Goal: Information Seeking & Learning: Check status

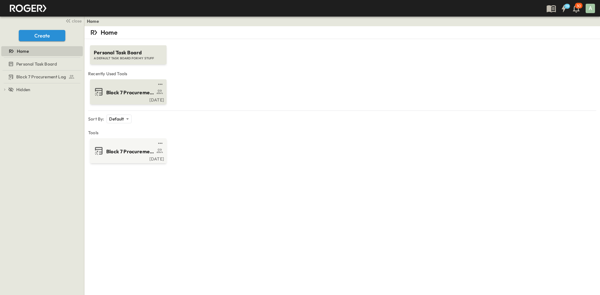
click at [132, 94] on span "Block 7 Procurement Log" at bounding box center [130, 92] width 48 height 7
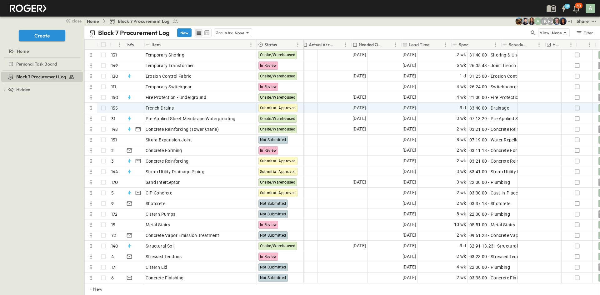
scroll to position [0, 395]
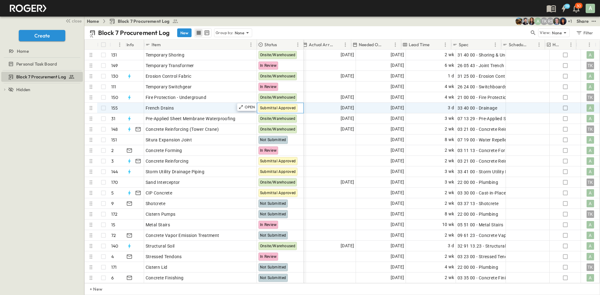
click at [269, 108] on span "Submittal Approved" at bounding box center [278, 108] width 36 height 4
drag, startPoint x: 269, startPoint y: 108, endPoint x: 264, endPoint y: 106, distance: 5.3
click at [264, 106] on span "Submittal Approved" at bounding box center [278, 108] width 36 height 4
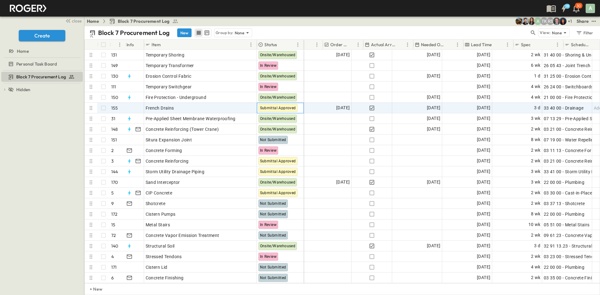
scroll to position [0, 344]
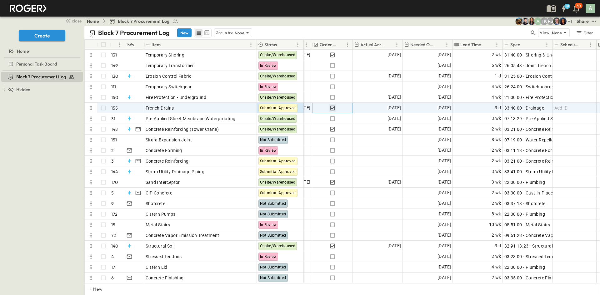
click at [332, 108] on icon "button" at bounding box center [332, 108] width 5 height 5
click at [332, 108] on icon "button" at bounding box center [332, 108] width 6 height 6
click at [332, 108] on icon "button" at bounding box center [332, 108] width 5 height 5
click at [332, 108] on icon "button" at bounding box center [332, 108] width 6 height 6
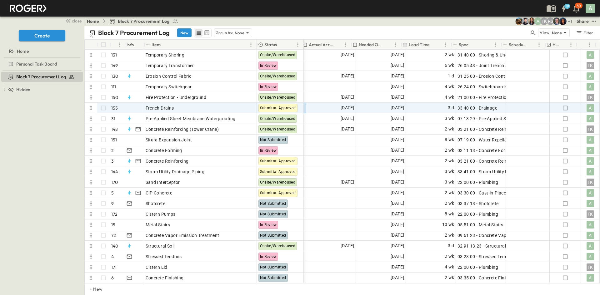
scroll to position [0, 395]
click at [562, 110] on icon "button" at bounding box center [565, 108] width 6 height 6
click at [562, 108] on icon "button" at bounding box center [565, 108] width 6 height 6
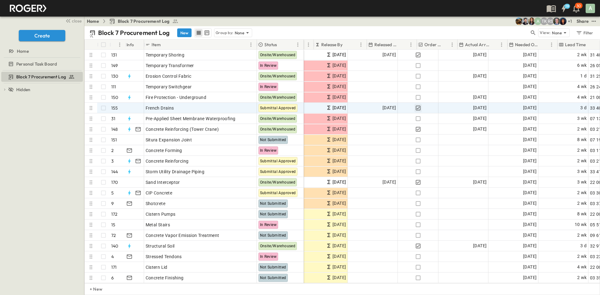
scroll to position [0, 239]
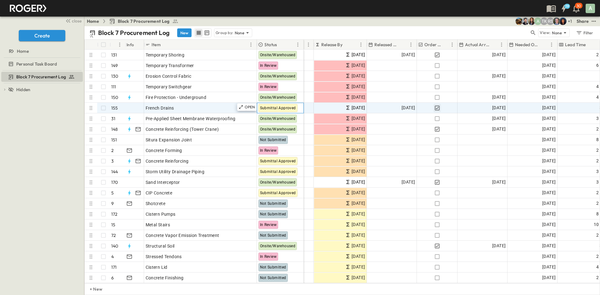
click at [278, 106] on span "Submittal Approved" at bounding box center [278, 108] width 36 height 4
click at [190, 111] on div "French Drains" at bounding box center [201, 108] width 110 height 9
click at [277, 107] on span "Submittal Approved" at bounding box center [278, 108] width 36 height 4
click at [246, 108] on p "OPEN" at bounding box center [250, 107] width 11 height 5
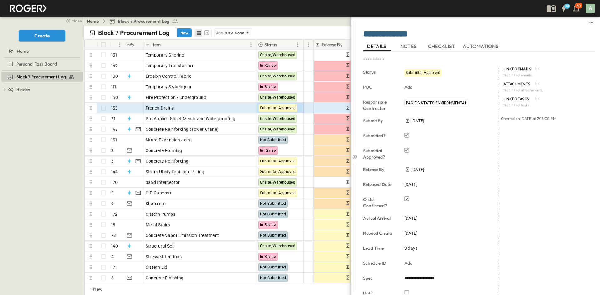
click at [427, 72] on span "Submittal Approved" at bounding box center [423, 73] width 35 height 4
click at [406, 45] on span "NOTES" at bounding box center [408, 46] width 17 height 6
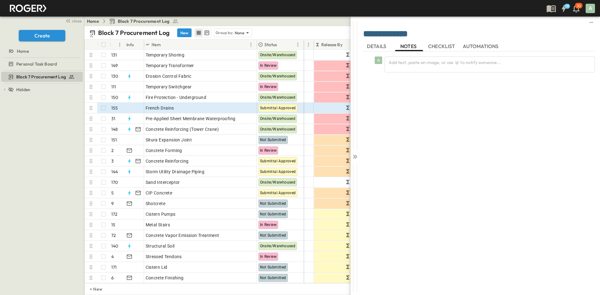
click at [384, 50] on button "DETAILS" at bounding box center [377, 46] width 28 height 10
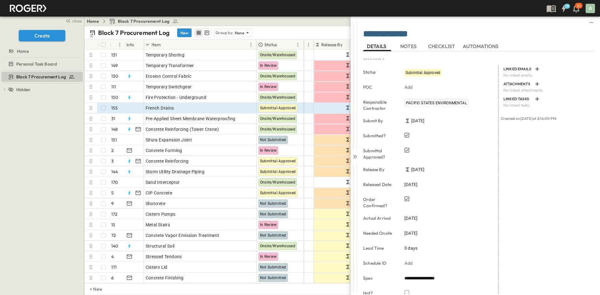
click at [408, 72] on span "Submittal Approved" at bounding box center [423, 73] width 35 height 4
click at [440, 50] on button "CHECKLIST" at bounding box center [442, 46] width 31 height 10
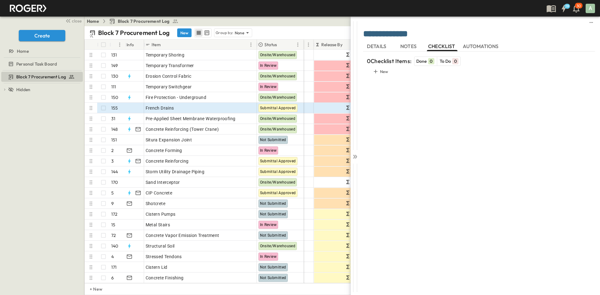
click at [429, 62] on div "0" at bounding box center [431, 61] width 6 height 6
drag, startPoint x: 430, startPoint y: 61, endPoint x: 449, endPoint y: 61, distance: 19.1
click at [430, 61] on div "0" at bounding box center [431, 61] width 6 height 6
click at [449, 61] on span "To Do" at bounding box center [446, 61] width 12 height 6
click at [458, 60] on div "0" at bounding box center [455, 61] width 6 height 6
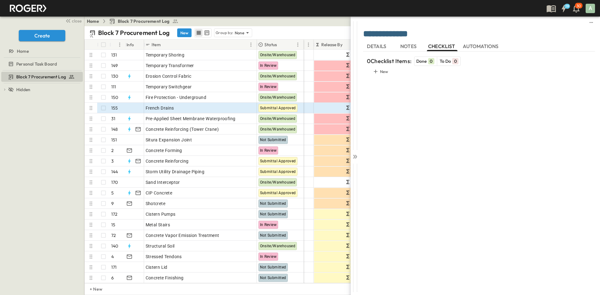
click at [481, 48] on span "AUTOMATIONS" at bounding box center [481, 46] width 37 height 6
click at [375, 46] on span "DETAILS" at bounding box center [377, 46] width 21 height 6
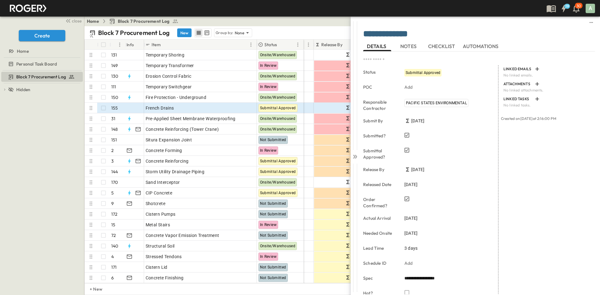
click at [416, 69] on div "Submittal Approved" at bounding box center [422, 72] width 37 height 7
click at [415, 72] on span "Submittal Approved" at bounding box center [423, 73] width 35 height 4
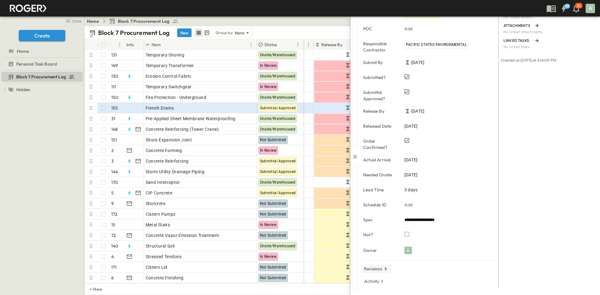
click at [377, 272] on button "Revisions" at bounding box center [376, 269] width 30 height 9
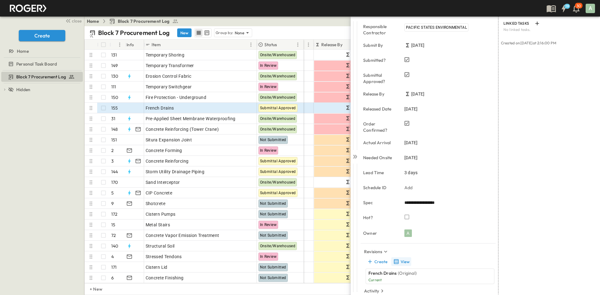
scroll to position [85, 0]
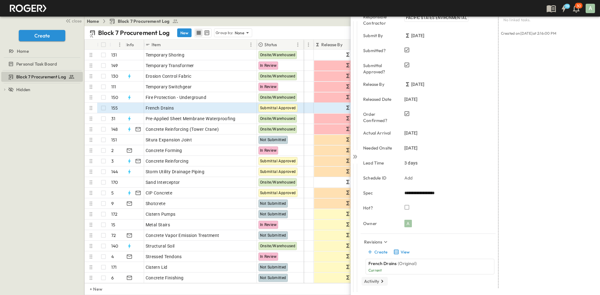
click at [377, 282] on p "Activity" at bounding box center [371, 281] width 15 height 6
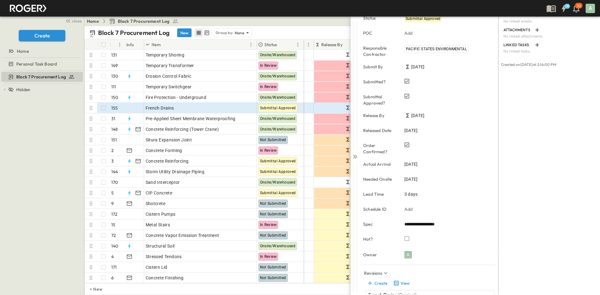
scroll to position [0, 0]
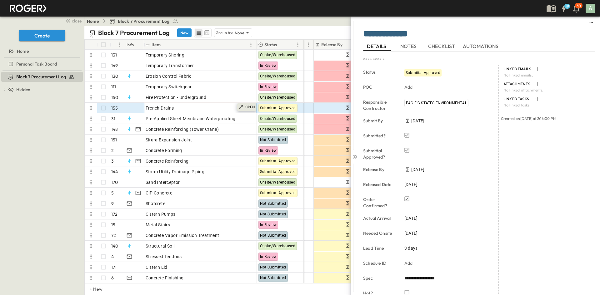
click at [238, 109] on div "OPEN" at bounding box center [246, 106] width 19 height 7
click at [112, 108] on p "155" at bounding box center [114, 108] width 7 height 6
click at [143, 108] on div at bounding box center [133, 108] width 19 height 10
click at [323, 32] on div "Block 7 Procurement Log New Group by: None" at bounding box center [309, 32] width 440 height 9
click at [354, 159] on icon at bounding box center [355, 157] width 6 height 6
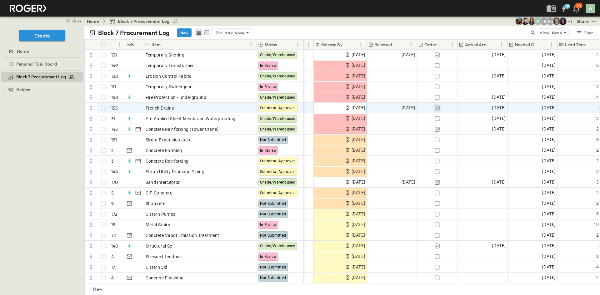
click at [351, 106] on span "[DATE]" at bounding box center [357, 107] width 13 height 7
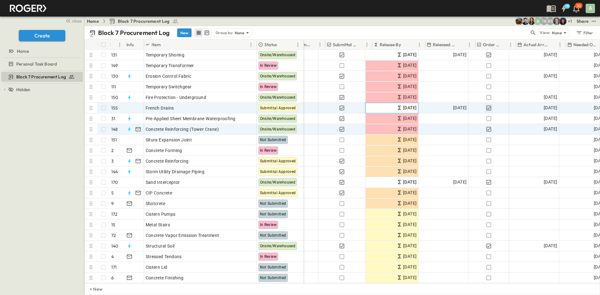
scroll to position [0, 177]
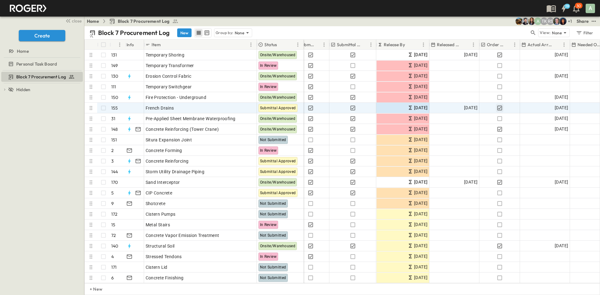
click at [262, 45] on icon at bounding box center [260, 44] width 5 height 5
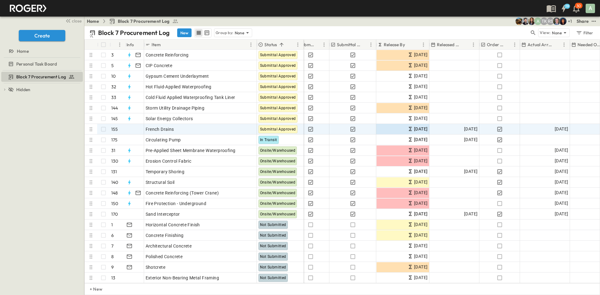
click at [262, 45] on icon at bounding box center [260, 44] width 5 height 5
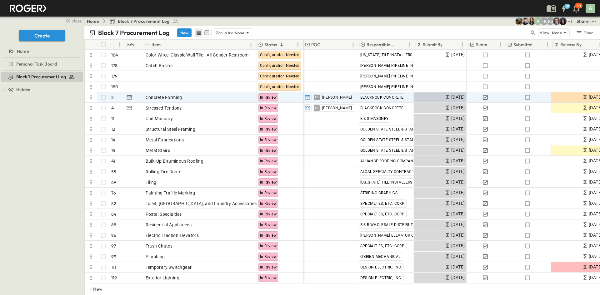
scroll to position [0, 0]
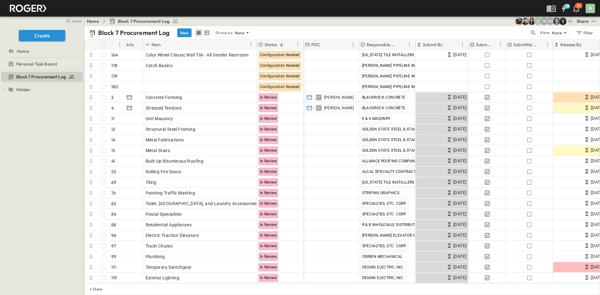
click at [441, 43] on p "Submit By" at bounding box center [433, 45] width 20 height 6
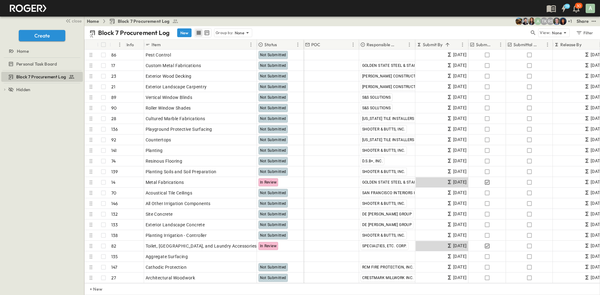
click at [441, 44] on p "Submit By" at bounding box center [433, 45] width 20 height 6
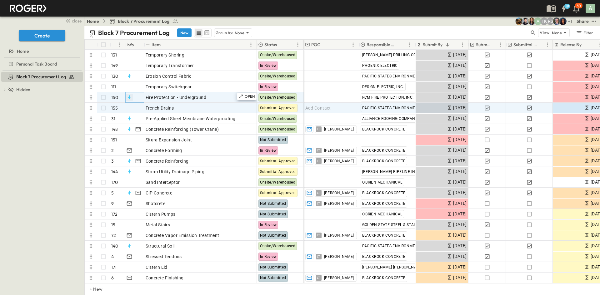
drag, startPoint x: 132, startPoint y: 110, endPoint x: 129, endPoint y: 99, distance: 11.5
click at [128, 99] on icon "button" at bounding box center [129, 97] width 6 height 6
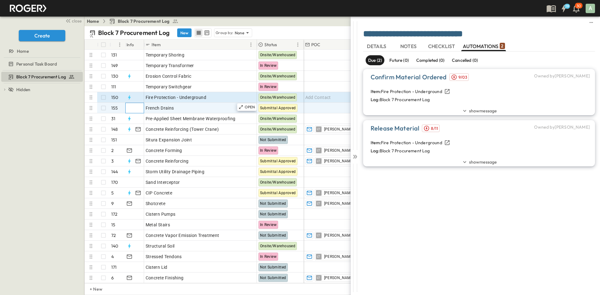
click at [128, 109] on div at bounding box center [133, 108] width 19 height 10
drag, startPoint x: 124, startPoint y: 109, endPoint x: 137, endPoint y: 107, distance: 13.4
click at [137, 107] on div at bounding box center [133, 108] width 19 height 10
click at [244, 108] on div "OPEN" at bounding box center [246, 106] width 19 height 7
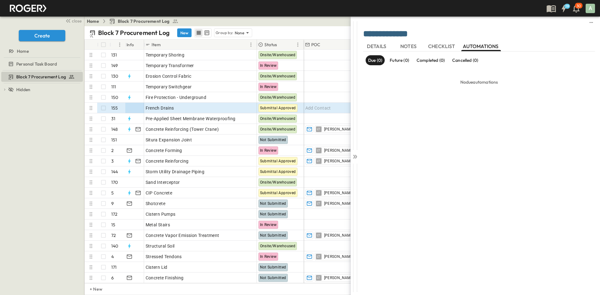
click at [470, 67] on div "Due (0) Future (0) Completed (0) Cancelled (0)" at bounding box center [479, 60] width 232 height 17
click at [473, 59] on p "Cancelled (0)" at bounding box center [465, 60] width 26 height 6
click at [449, 59] on div "Due (0) Future (0) Completed (0) Cancelled (0)" at bounding box center [479, 60] width 232 height 17
click at [438, 62] on p "Completed (0)" at bounding box center [430, 60] width 28 height 6
click at [412, 61] on div "Due (0) Future (0) Completed (0) Cancelled (0)" at bounding box center [479, 60] width 232 height 17
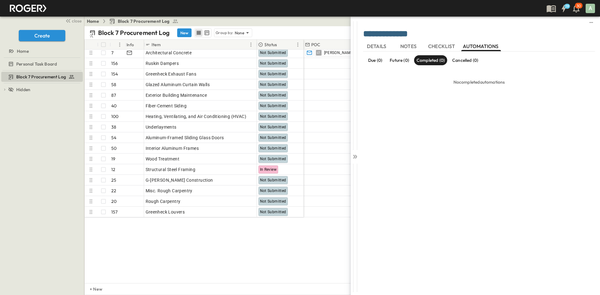
scroll to position [219, 0]
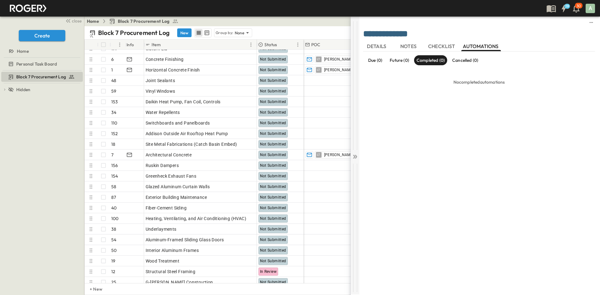
click at [358, 154] on div at bounding box center [355, 155] width 9 height 278
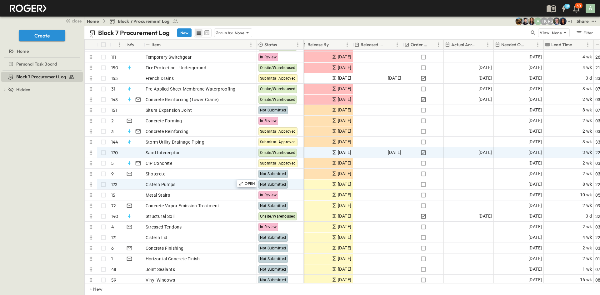
scroll to position [0, 253]
